Goal: Check status: Check status

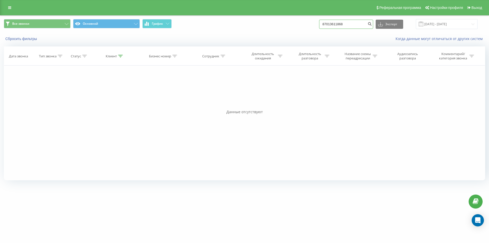
drag, startPoint x: 350, startPoint y: 25, endPoint x: 314, endPoint y: 21, distance: 35.7
click at [314, 21] on div "Все звонки Основной График 87013611868 Экспорт .csv .xls .xlsx [DATE] - [DATE]" at bounding box center [244, 24] width 481 height 10
paste input "701 361 18"
click at [347, 24] on input "8 701 361 18 68" at bounding box center [346, 24] width 54 height 9
click at [343, 25] on input "8 701 361 1868" at bounding box center [346, 24] width 54 height 9
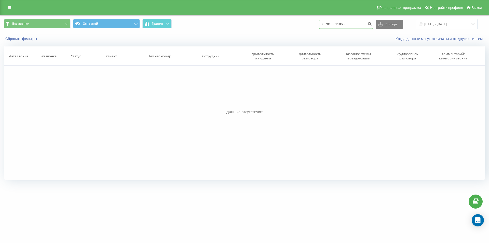
click at [336, 24] on input "8 701 3611868" at bounding box center [346, 24] width 54 height 9
click at [330, 24] on input "8 7013611868" at bounding box center [346, 24] width 54 height 9
type input "77013611868"
